Goal: Navigation & Orientation: Find specific page/section

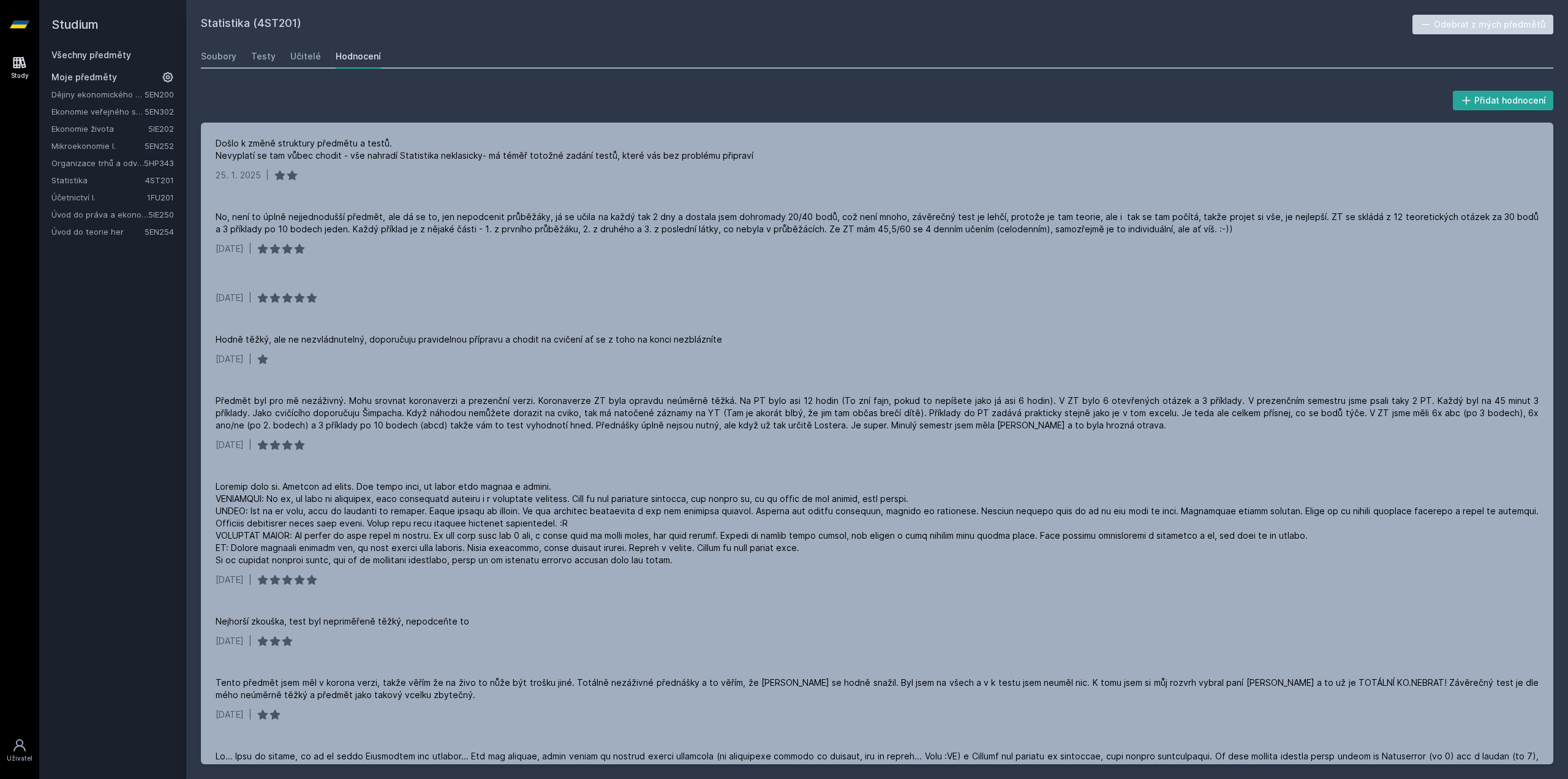
click at [122, 128] on link "Ekonomie života" at bounding box center [99, 129] width 97 height 13
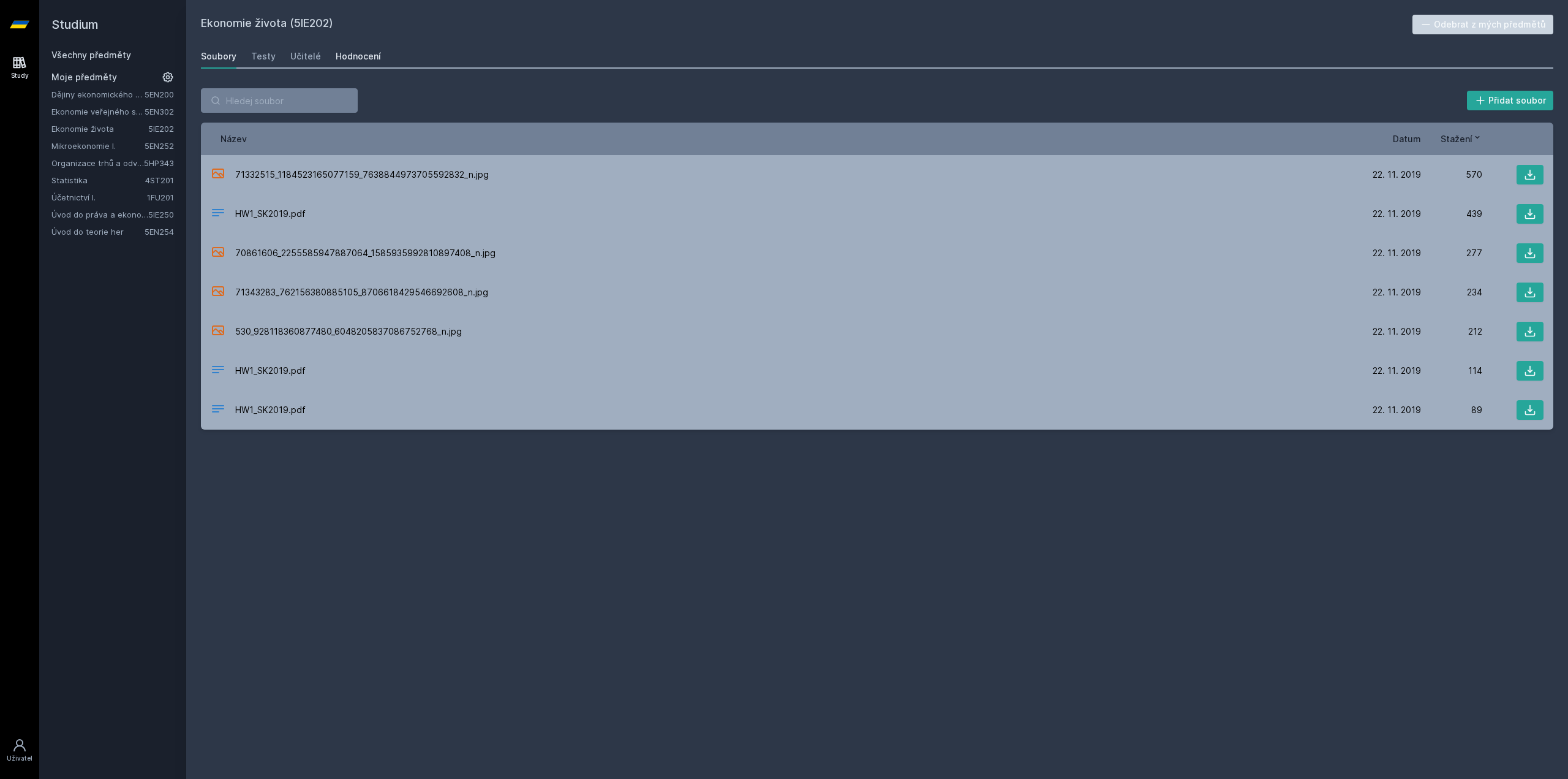
click at [352, 51] on div "Hodnocení" at bounding box center [358, 57] width 45 height 13
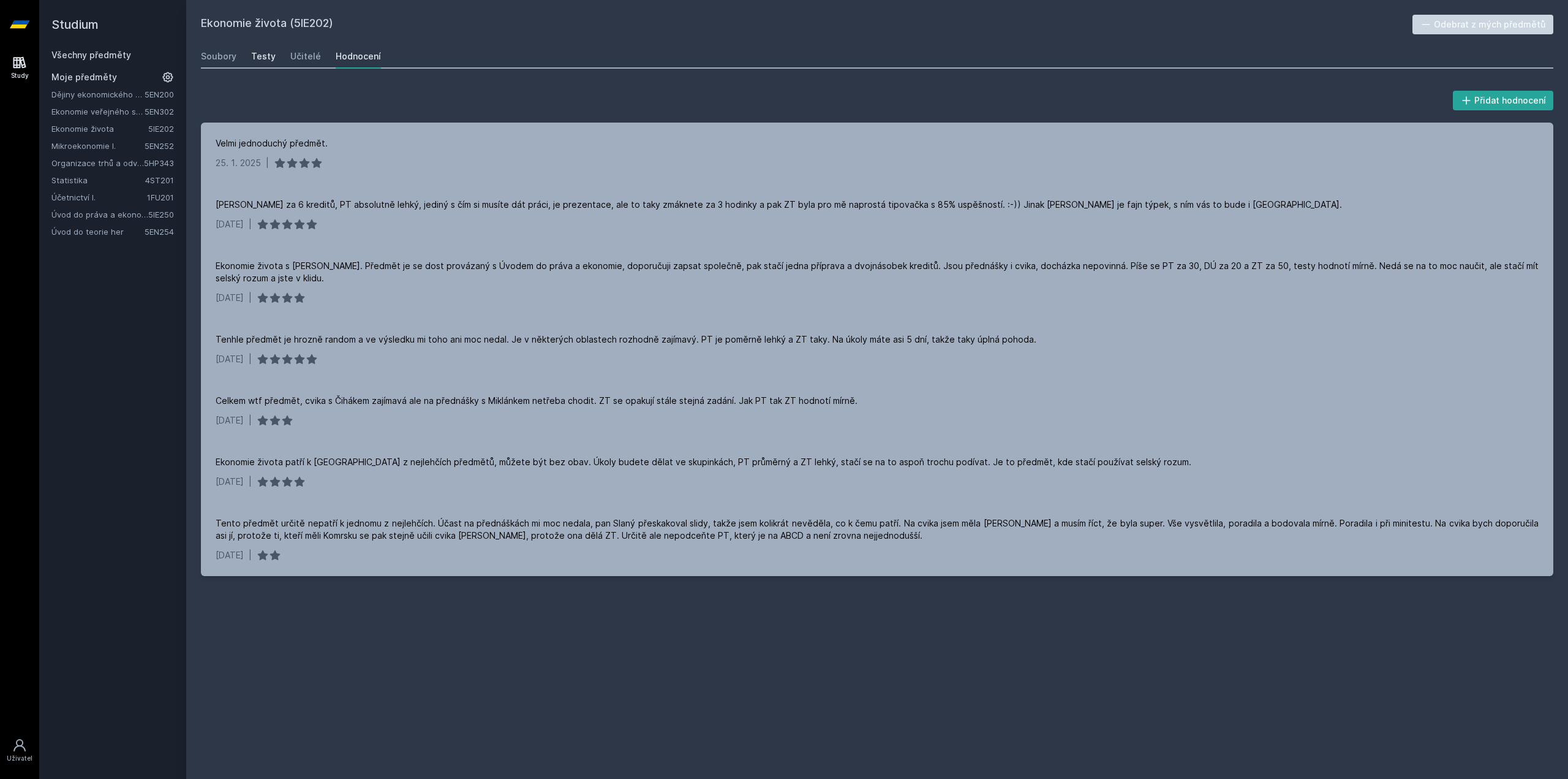
click at [258, 55] on div "Testy" at bounding box center [263, 57] width 24 height 13
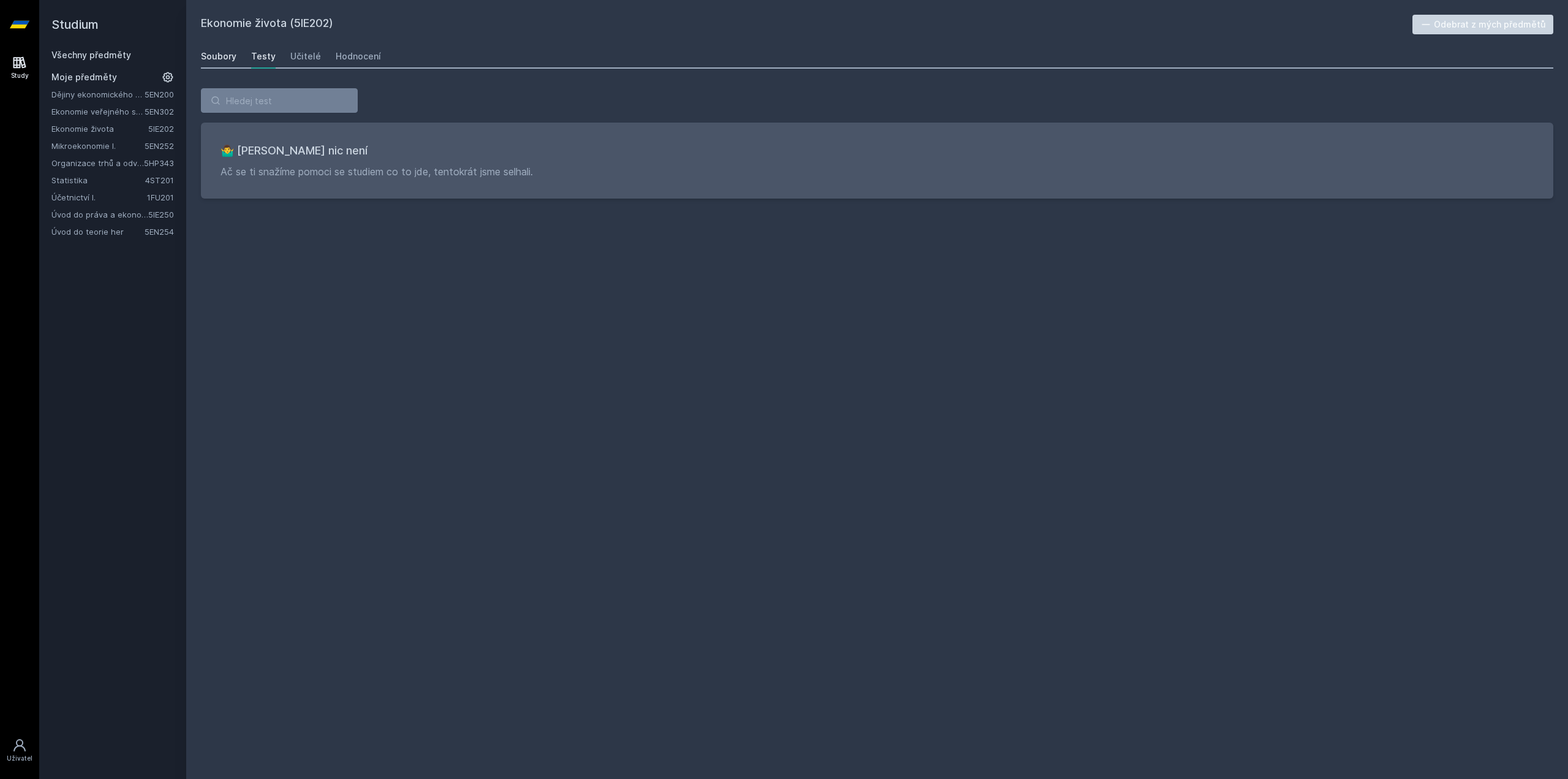
click at [218, 55] on div "Soubory" at bounding box center [218, 57] width 35 height 13
